Goal: Check status: Check status

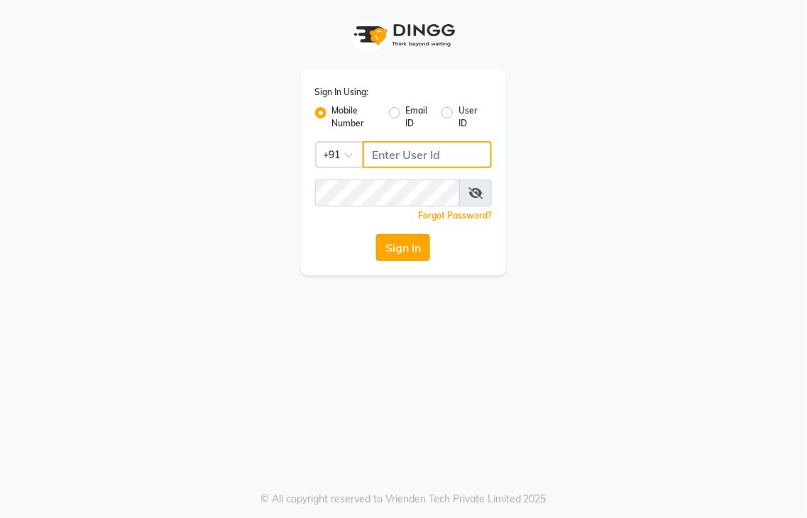
type input "8437883999"
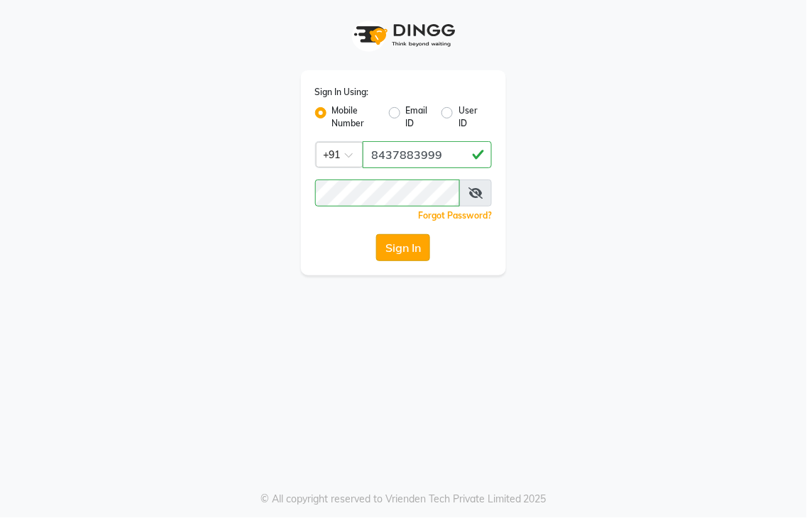
click at [378, 251] on button "Sign In" at bounding box center [403, 247] width 54 height 27
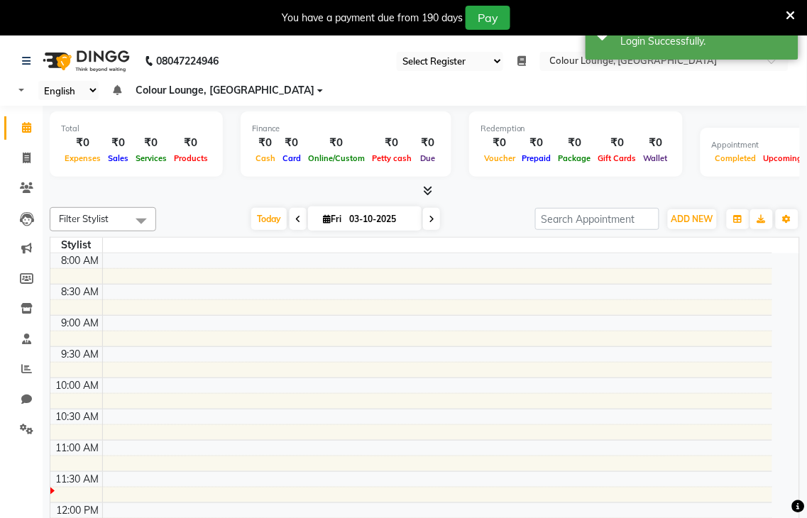
select select "83"
select select "en"
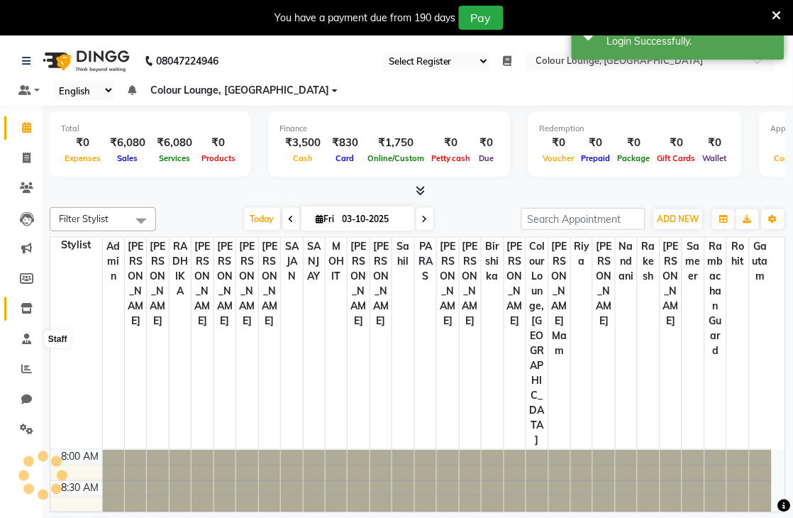
click at [27, 308] on icon at bounding box center [27, 308] width 12 height 11
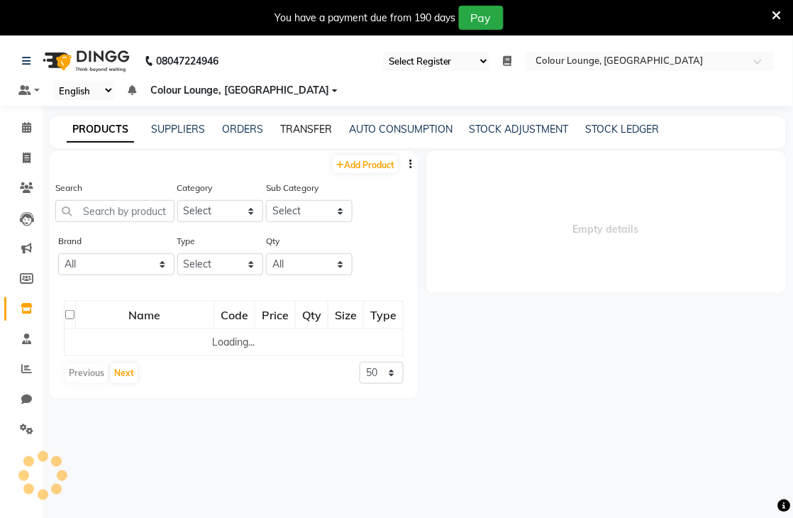
click at [302, 128] on link "TRANSFER" at bounding box center [306, 129] width 52 height 13
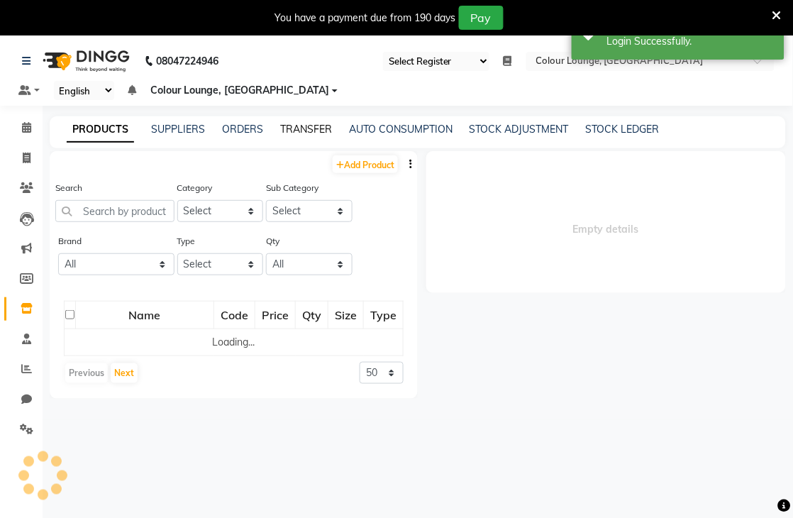
select select "sender"
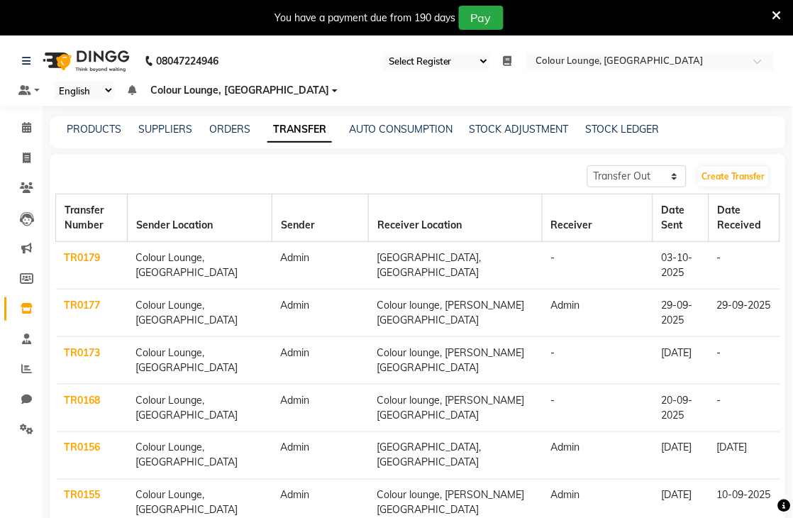
click at [223, 267] on td "Colour Lounge, [GEOGRAPHIC_DATA]" at bounding box center [199, 266] width 145 height 48
click at [93, 260] on link "TR0179" at bounding box center [83, 257] width 36 height 13
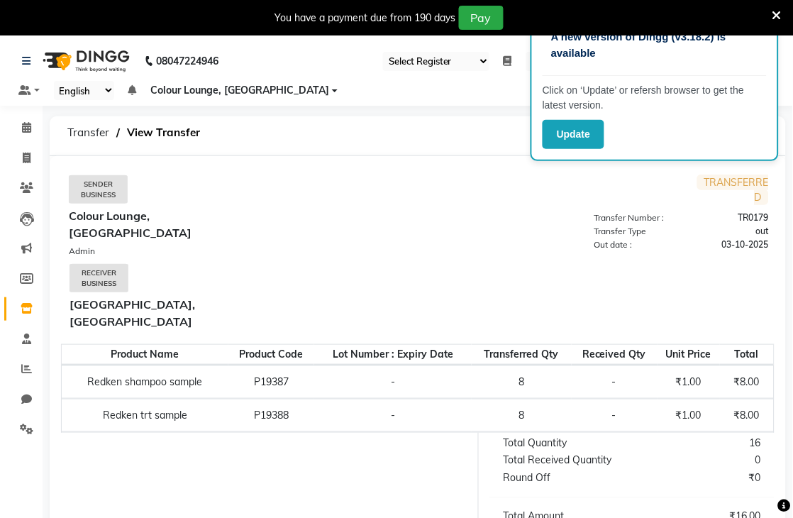
click at [499, 245] on td "TRANSFERRED Transfer Number : TR0179 Transfer Type out Out date : 03-10-2025" at bounding box center [593, 256] width 350 height 162
click at [776, 10] on icon at bounding box center [777, 15] width 9 height 13
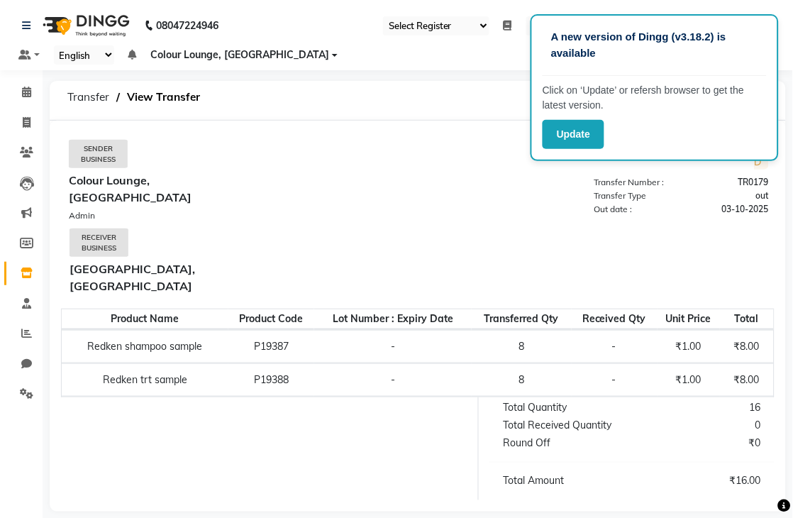
click at [552, 197] on td "TRANSFERRED Transfer Number : TR0179 Transfer Type out Out date : 03-10-2025" at bounding box center [593, 220] width 350 height 162
click at [583, 142] on button "Update" at bounding box center [574, 134] width 62 height 29
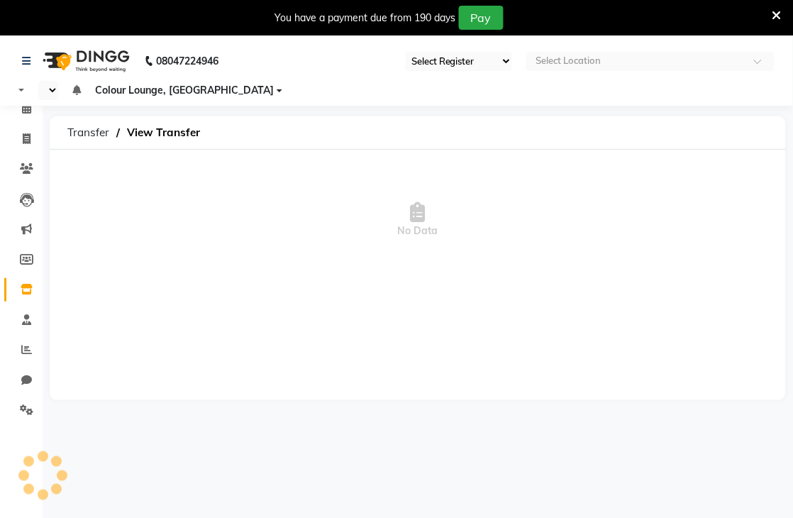
select select "83"
select select "en"
